Goal: Task Accomplishment & Management: Use online tool/utility

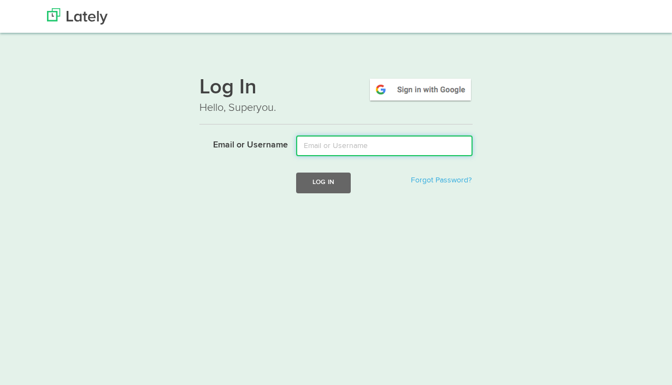
type input "[PERSON_NAME][EMAIL_ADDRESS][DOMAIN_NAME]"
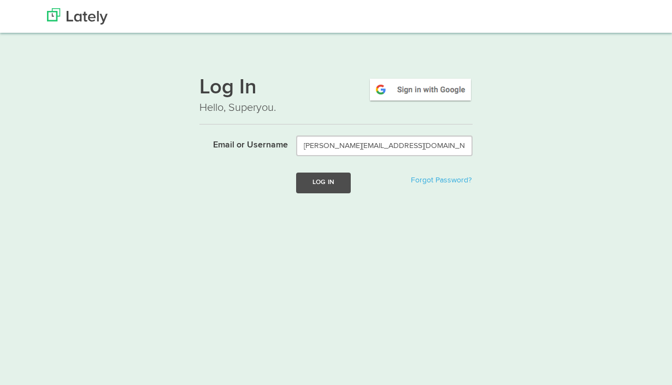
click at [317, 184] on button "Log In" at bounding box center [323, 183] width 55 height 20
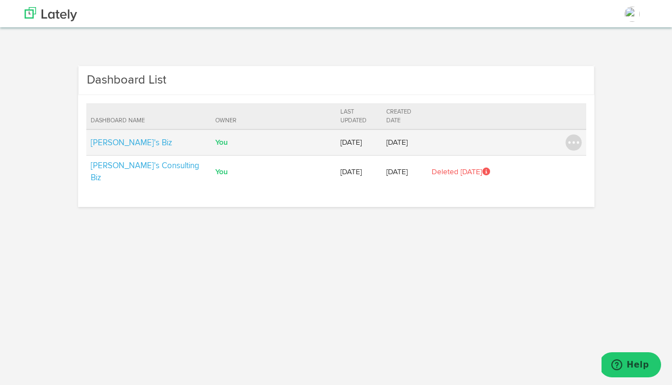
click at [134, 140] on td "[PERSON_NAME]'s Biz" at bounding box center [148, 143] width 125 height 26
click at [115, 139] on link "[PERSON_NAME]'s Biz" at bounding box center [131, 143] width 81 height 8
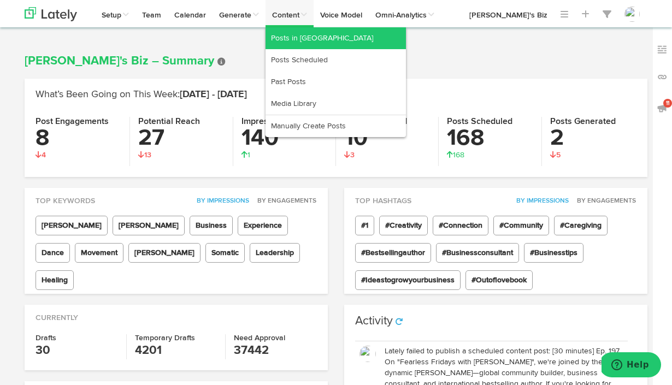
click at [286, 34] on link "Posts in [GEOGRAPHIC_DATA]" at bounding box center [336, 38] width 140 height 22
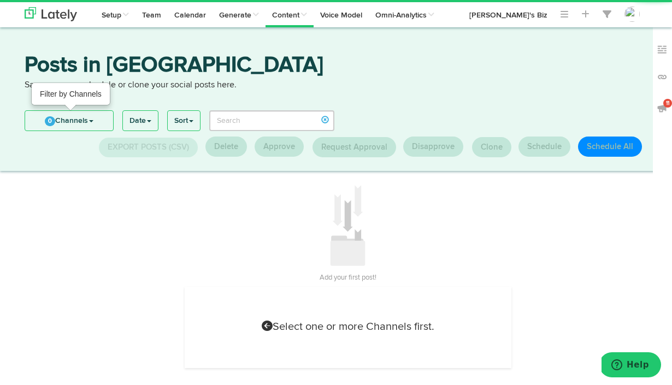
click at [76, 115] on link "0 Channels" at bounding box center [69, 121] width 88 height 20
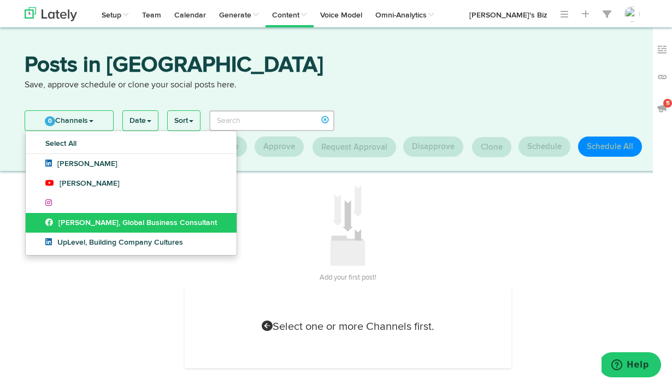
click at [66, 220] on span "[PERSON_NAME], Global Business Consultant" at bounding box center [131, 223] width 172 height 8
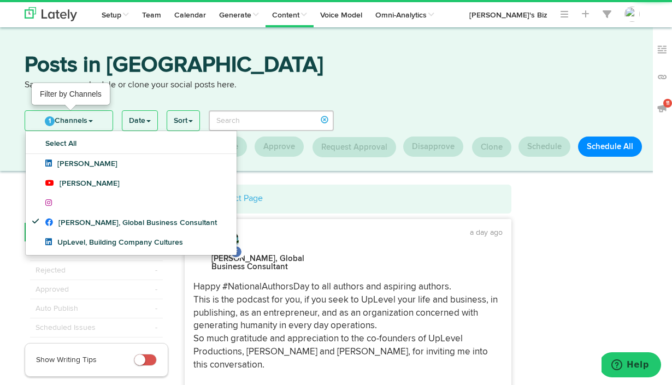
click at [73, 117] on link "1 Channels" at bounding box center [68, 121] width 87 height 20
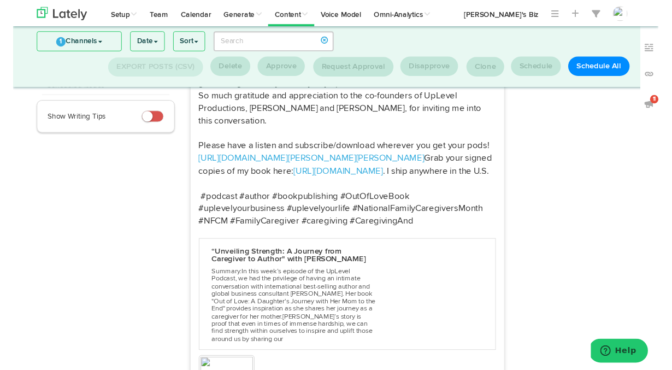
scroll to position [189, 0]
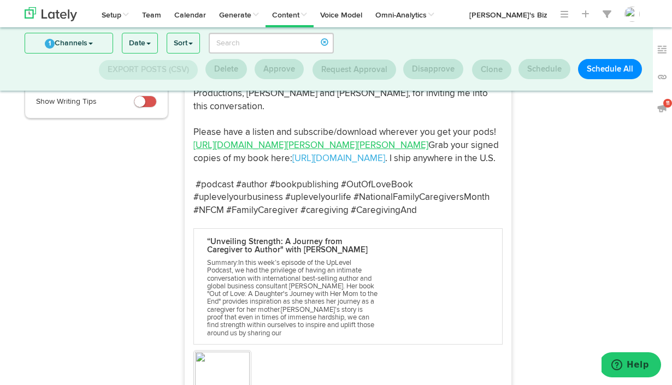
click at [331, 145] on link "[URL][DOMAIN_NAME][PERSON_NAME][PERSON_NAME]" at bounding box center [310, 145] width 235 height 9
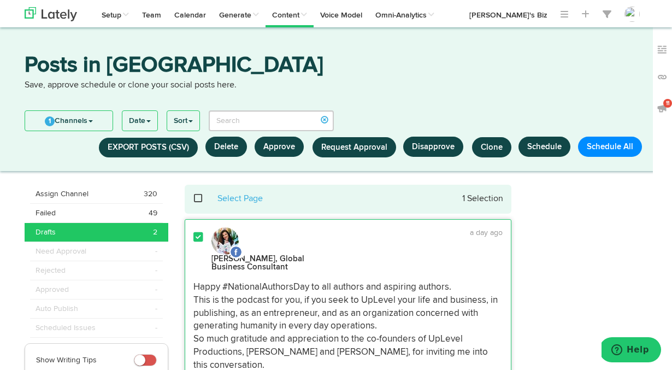
scroll to position [0, 0]
